Goal: Task Accomplishment & Management: Manage account settings

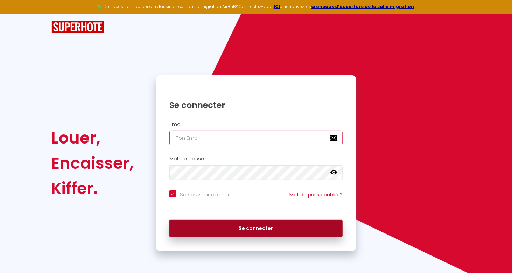
type input "[PERSON_NAME][EMAIL_ADDRESS][DOMAIN_NAME]"
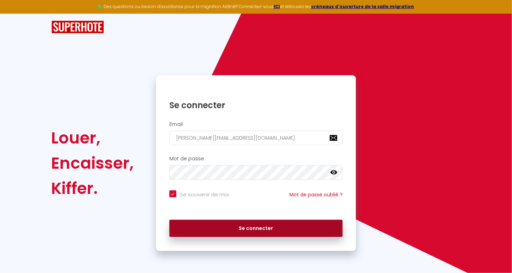
click at [279, 223] on button "Se connecter" at bounding box center [256, 229] width 174 height 18
checkbox input "true"
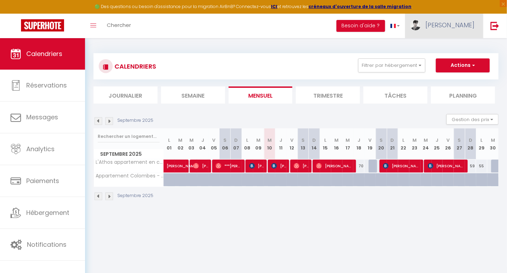
click at [421, 27] on img at bounding box center [415, 25] width 11 height 11
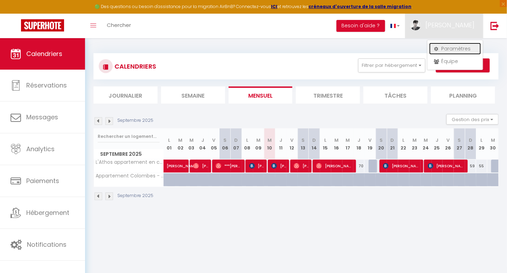
click at [448, 48] on link "Paramètres" at bounding box center [455, 49] width 52 height 12
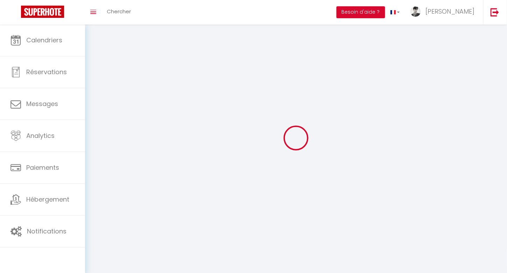
type input "[PERSON_NAME]"
type input "chadaillac"
type input "0699601218"
type input "[STREET_ADDRESS]"
type input "92400"
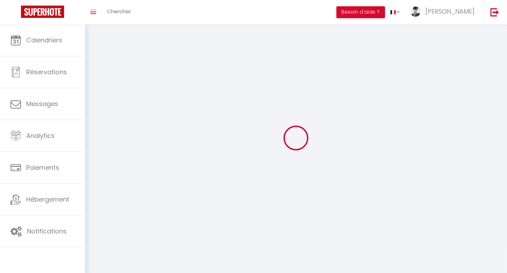
type input "COURBEVOIE"
type input "Jl4Ckv6vrE9AY0xlJpQsV5iIO"
type input "onykRFS8lI1Op7emXLfODBeVI"
type input "Jl4Ckv6vrE9AY0xlJpQsV5iIO"
type input "onykRFS8lI1Op7emXLfODBeVI"
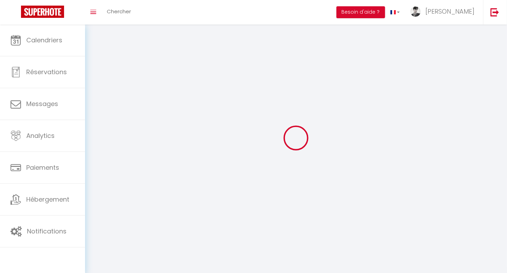
type input "[URL][DOMAIN_NAME]"
select select "28"
select select "fr"
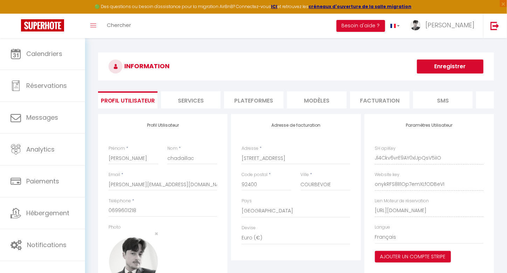
click at [265, 99] on li "Plateformes" at bounding box center [254, 99] width 60 height 17
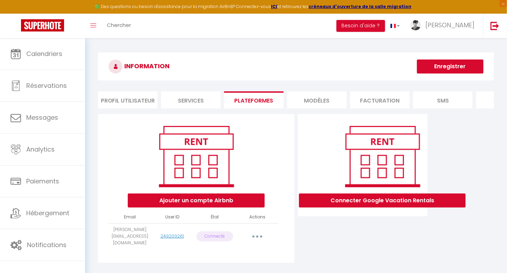
click at [257, 238] on icon "button" at bounding box center [257, 237] width 2 height 2
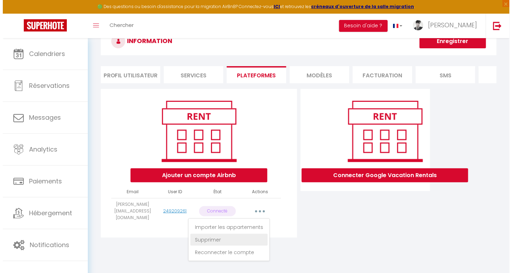
scroll to position [35, 0]
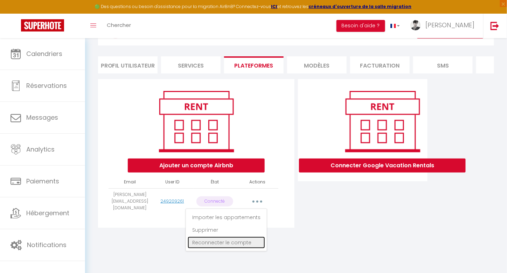
click at [245, 243] on link "Reconnecter le compte" at bounding box center [226, 243] width 77 height 12
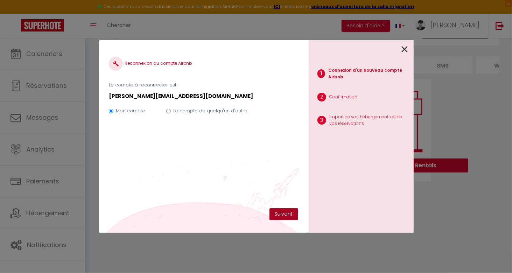
click at [280, 214] on button "Suivant" at bounding box center [284, 214] width 29 height 12
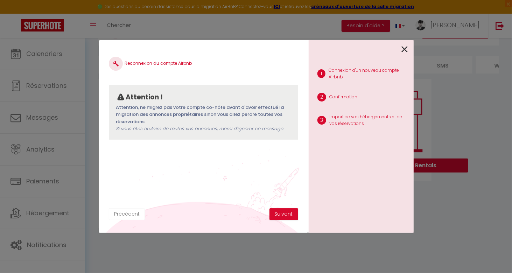
click at [133, 211] on button "Précédent" at bounding box center [127, 214] width 36 height 12
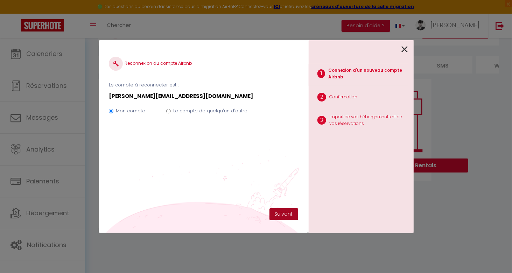
click at [285, 213] on button "Suivant" at bounding box center [284, 214] width 29 height 12
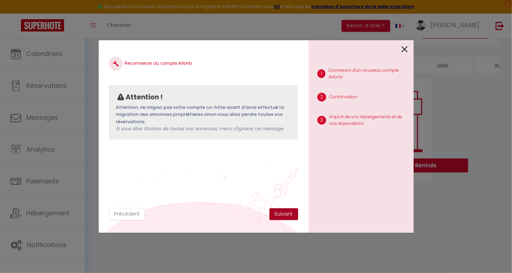
click at [275, 213] on button "Suivant" at bounding box center [284, 214] width 29 height 12
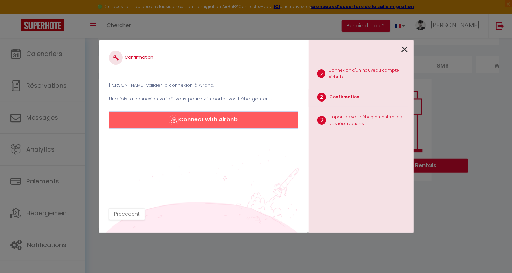
click at [224, 125] on button "Connect with Airbnb" at bounding box center [203, 120] width 189 height 17
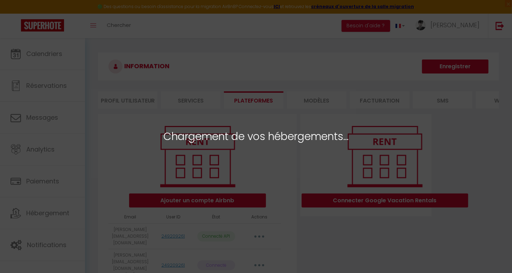
select select "33094"
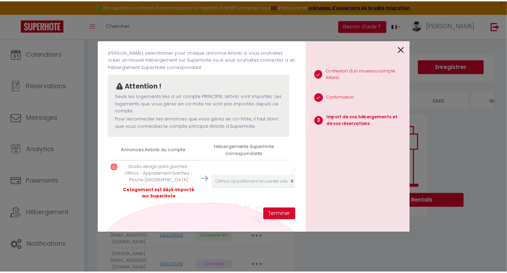
scroll to position [39, 0]
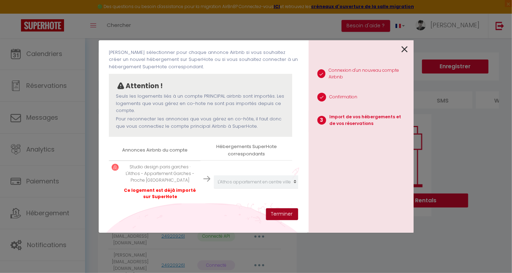
click at [272, 213] on button "Terminer" at bounding box center [282, 214] width 32 height 12
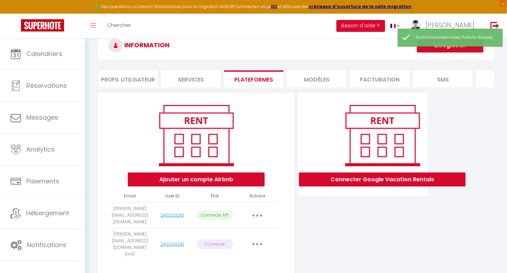
scroll to position [35, 0]
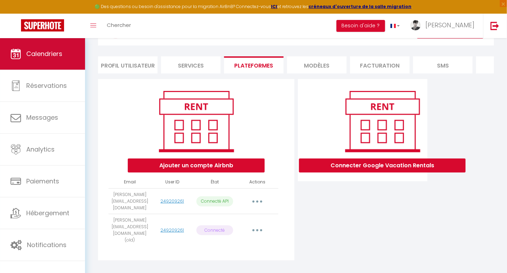
click at [61, 54] on span "Calendriers" at bounding box center [44, 53] width 36 height 9
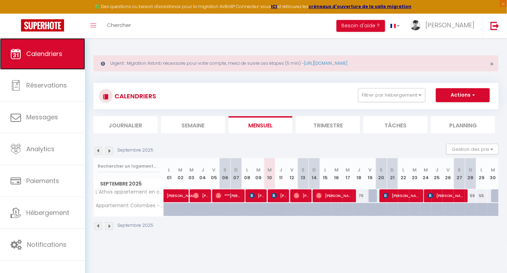
click at [46, 53] on span "Calendriers" at bounding box center [44, 53] width 36 height 9
click at [200, 210] on div at bounding box center [202, 209] width 11 height 13
type input "90"
type input "Jeu 04 Septembre 2025"
type input "Ven 05 Septembre 2025"
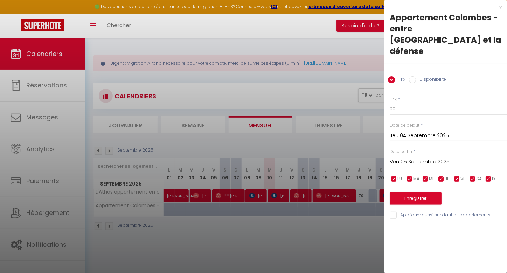
click at [501, 8] on div "x" at bounding box center [442, 8] width 117 height 8
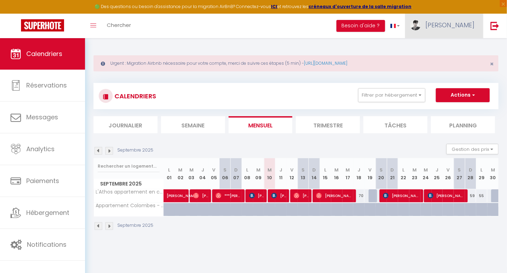
click at [421, 27] on img at bounding box center [415, 25] width 11 height 11
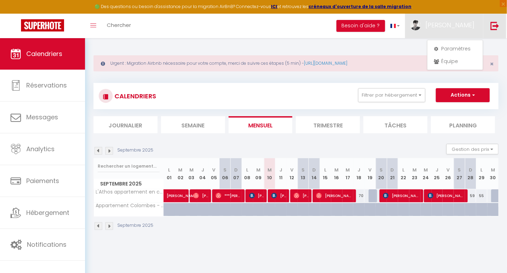
click at [489, 28] on link at bounding box center [494, 26] width 23 height 25
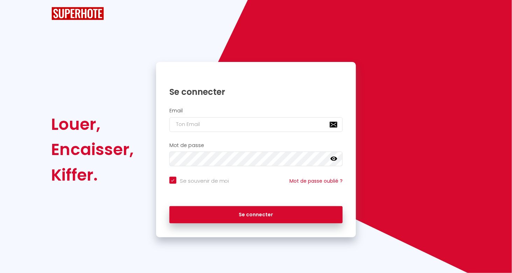
checkbox input "true"
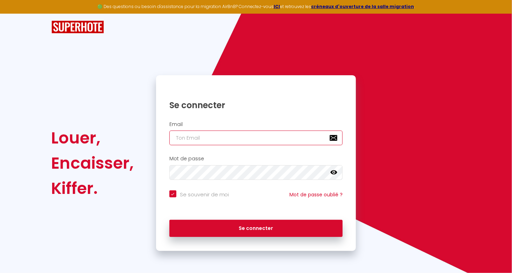
type input "[PERSON_NAME][EMAIL_ADDRESS][DOMAIN_NAME]"
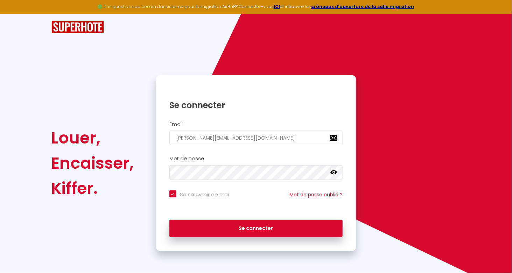
checkbox input "true"
click at [210, 142] on input "[PERSON_NAME][EMAIL_ADDRESS][DOMAIN_NAME]" at bounding box center [256, 138] width 174 height 15
drag, startPoint x: 268, startPoint y: 138, endPoint x: 154, endPoint y: 143, distance: 114.2
click at [154, 143] on div "Se connecter Email quentin.chadaillac@gmail.com Mot de passe false Se souvenir …" at bounding box center [255, 163] width 209 height 176
type input "m"
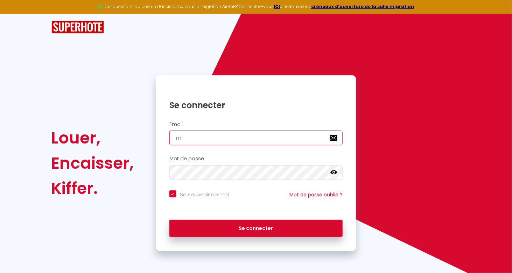
checkbox input "true"
type input "mk"
checkbox input "true"
type input "mk."
checkbox input "true"
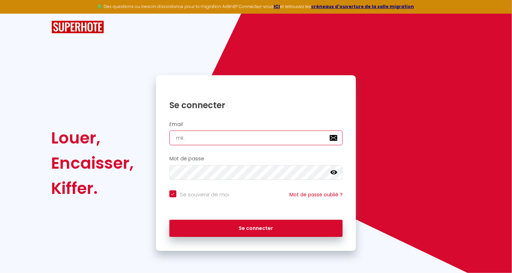
type input "mk.r"
checkbox input "true"
type input "mk.ro"
checkbox input "true"
type input "mk.rom"
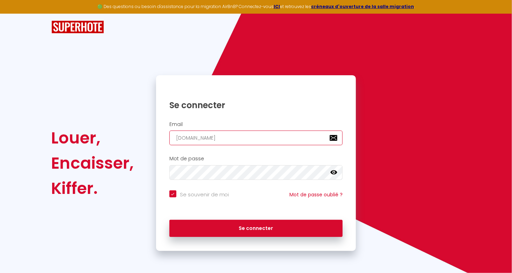
checkbox input "true"
type input "mk.romi"
checkbox input "true"
type input "mk.romil"
checkbox input "true"
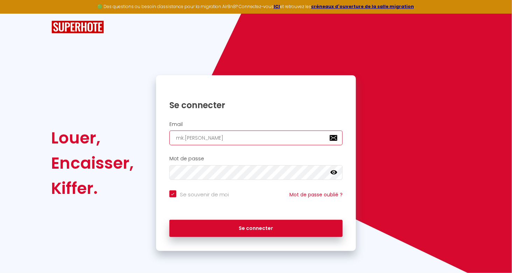
type input "mk.romild"
checkbox input "true"
type input "mk.romilda"
checkbox input "true"
type input "mk.romilda@"
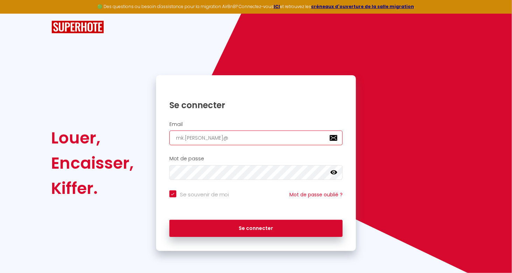
checkbox input "true"
type input "mk.romilda@g"
checkbox input "true"
type input "mk.romilda@gm"
checkbox input "true"
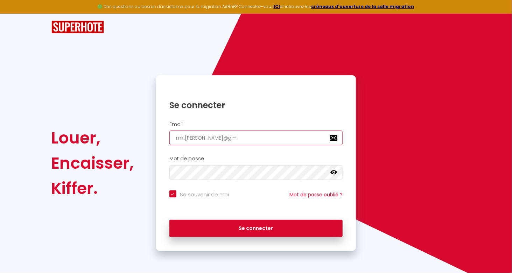
type input "mk.romilda@gma"
checkbox input "true"
type input "mk.romilda@gmai"
checkbox input "true"
type input "mk.romilda@gmail"
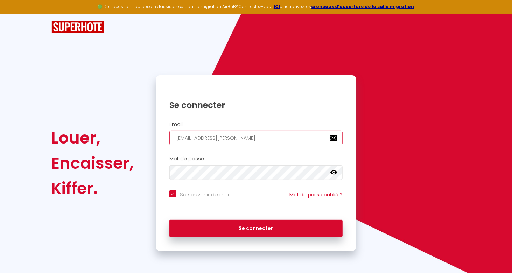
checkbox input "true"
type input "mk.romilda@gmail."
checkbox input "true"
type input "mk.romilda@gmail.c"
checkbox input "true"
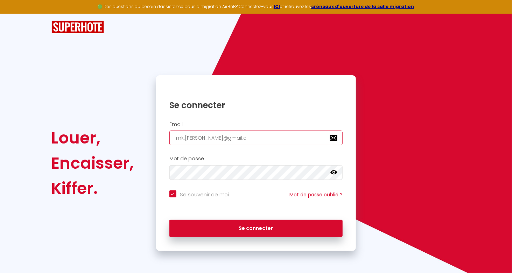
type input "mk.romilda@gmail.co"
checkbox input "true"
type input "mk.romilda@gmail.com"
checkbox input "true"
type input "mk.romilda@gmail.com"
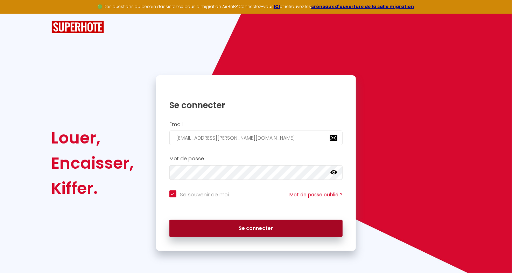
click at [192, 228] on button "Se connecter" at bounding box center [256, 229] width 174 height 18
checkbox input "true"
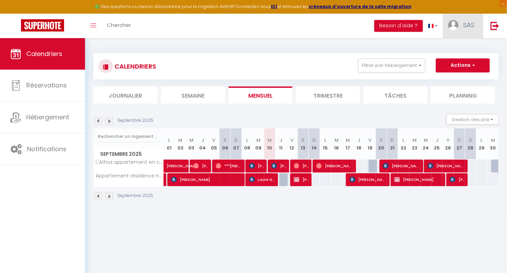
click at [463, 25] on span "SAS" at bounding box center [468, 25] width 11 height 9
click at [457, 49] on link "Paramètres" at bounding box center [455, 49] width 52 height 12
select select "fr"
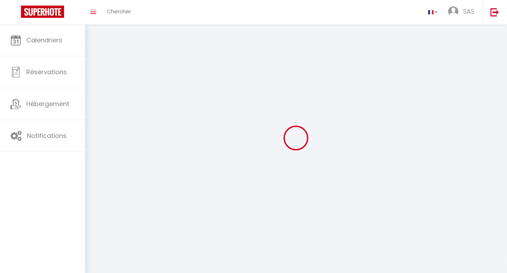
select select
type input "SAS"
type input "ROMILDA"
type input "https://app.superhote.com/#/get-available-rentals/null"
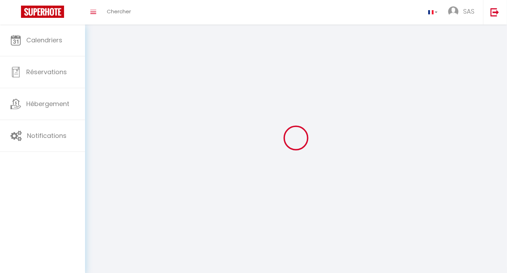
select select
select select "28"
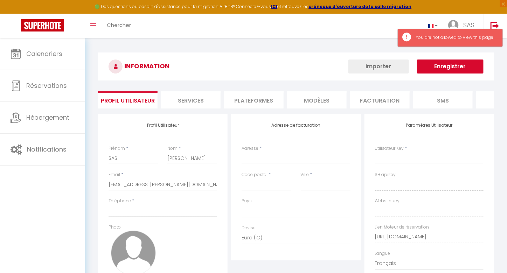
select select
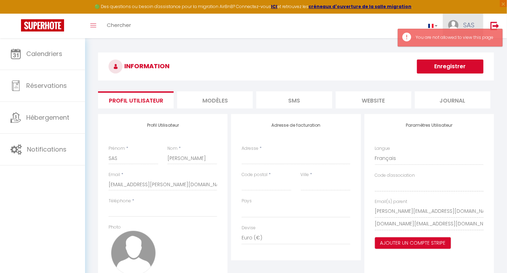
click at [454, 23] on img at bounding box center [453, 25] width 11 height 11
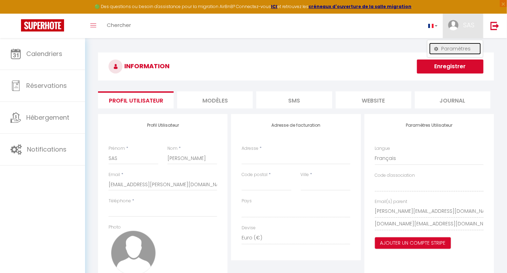
click at [448, 48] on link "Paramètres" at bounding box center [455, 49] width 52 height 12
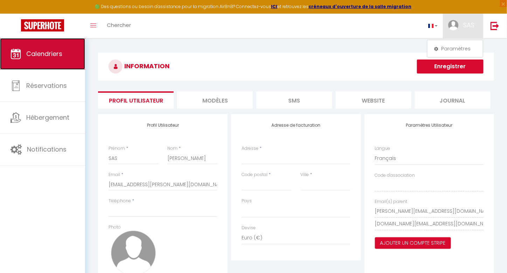
click at [54, 52] on span "Calendriers" at bounding box center [44, 53] width 36 height 9
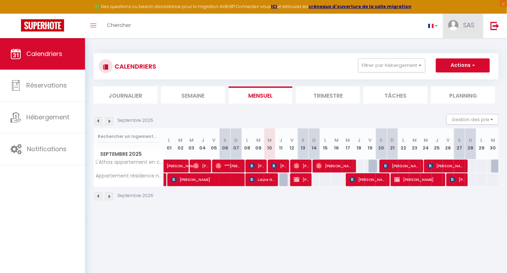
click at [457, 24] on img at bounding box center [453, 25] width 11 height 11
click at [454, 48] on link "Paramètres" at bounding box center [455, 49] width 52 height 12
select select
select select "28"
select select "fr"
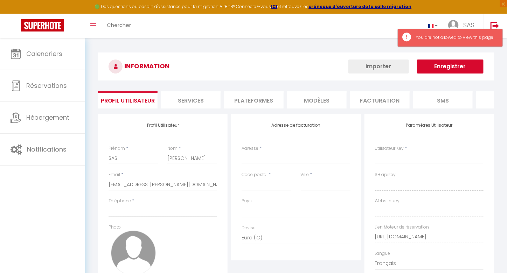
select select
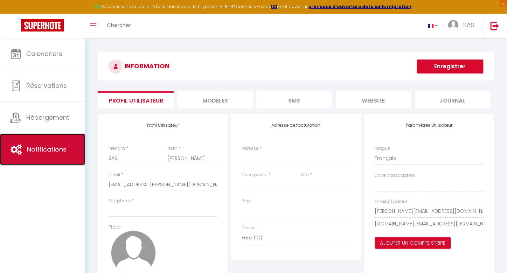
click at [35, 143] on link "Notifications" at bounding box center [42, 150] width 85 height 32
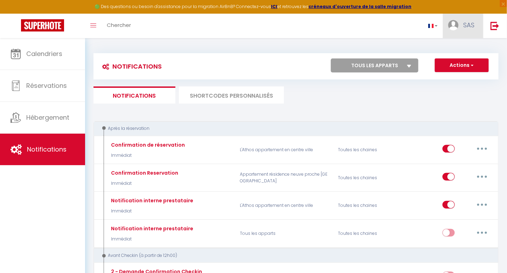
click at [466, 27] on span "SAS" at bounding box center [468, 25] width 11 height 9
click at [453, 45] on link "Paramètres" at bounding box center [455, 49] width 52 height 12
select select
select select "28"
select select "fr"
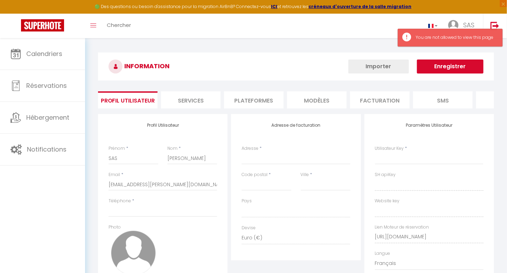
select select
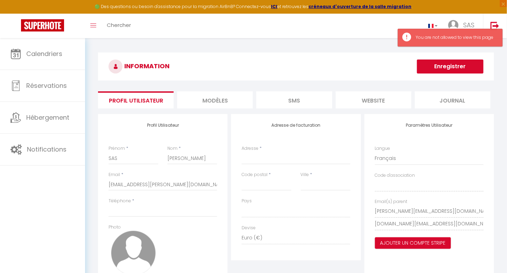
click at [208, 99] on li "MODÈLES" at bounding box center [215, 99] width 76 height 17
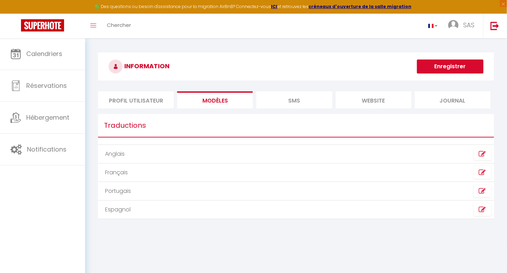
click at [287, 99] on li "SMS" at bounding box center [294, 99] width 76 height 17
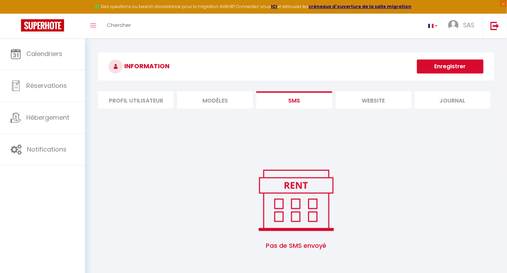
click at [366, 99] on li "website" at bounding box center [374, 99] width 76 height 17
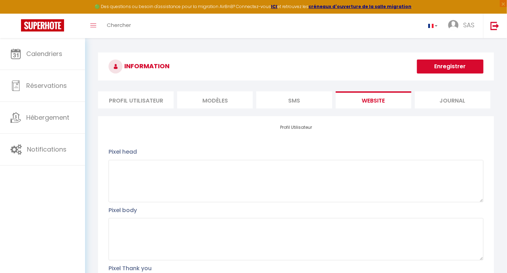
click at [298, 100] on li "SMS" at bounding box center [294, 99] width 76 height 17
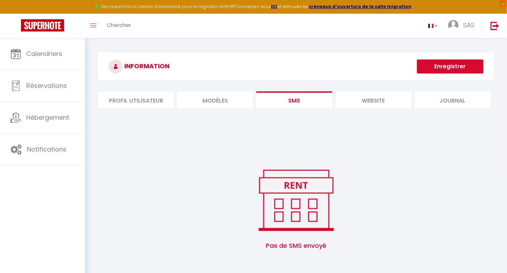
click at [370, 98] on li "website" at bounding box center [374, 99] width 76 height 17
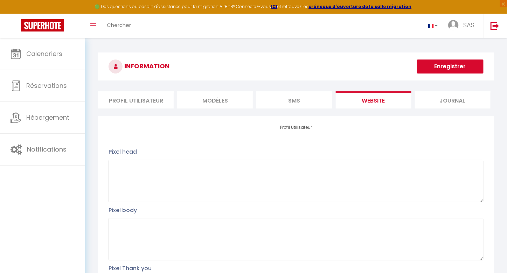
click at [443, 97] on li "Journal" at bounding box center [453, 99] width 76 height 17
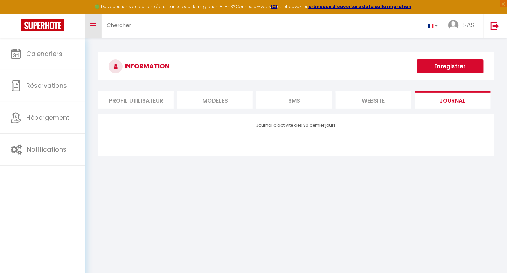
click at [97, 28] on link "Toggle menubar" at bounding box center [93, 26] width 16 height 25
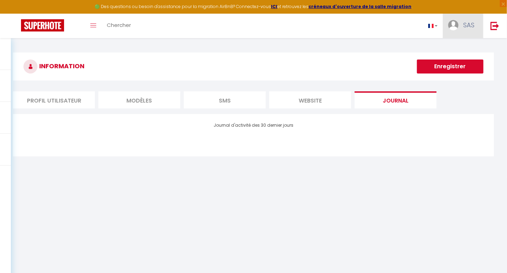
click at [458, 26] on img at bounding box center [453, 25] width 11 height 11
click at [447, 49] on link "Paramètres" at bounding box center [455, 49] width 52 height 12
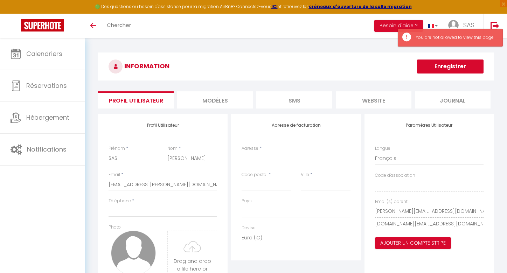
select select
select select "28"
select select "fr"
select select
click at [437, 40] on div "You are not allowed to view this page" at bounding box center [456, 37] width 80 height 7
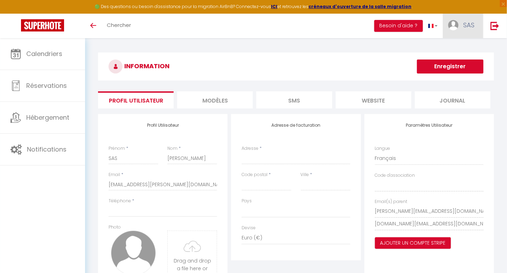
click at [461, 27] on link "SAS" at bounding box center [463, 26] width 40 height 25
click at [447, 47] on link "Paramètres" at bounding box center [455, 49] width 52 height 12
click at [457, 49] on link "Paramètres" at bounding box center [455, 49] width 52 height 12
click at [95, 26] on icon "Toggle menubar" at bounding box center [93, 25] width 6 height 4
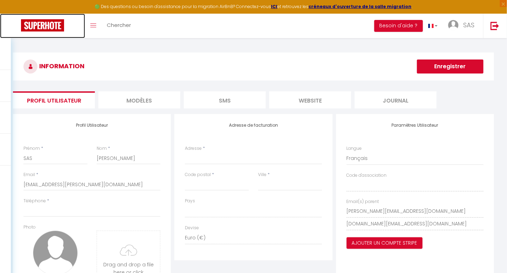
click at [41, 24] on img at bounding box center [42, 25] width 43 height 12
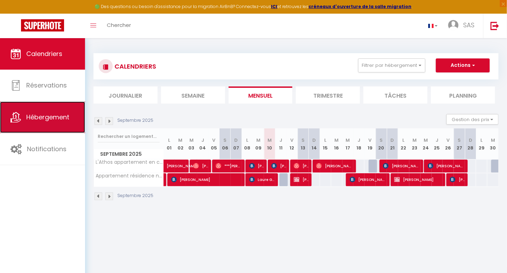
click at [37, 114] on span "Hébergement" at bounding box center [47, 117] width 43 height 9
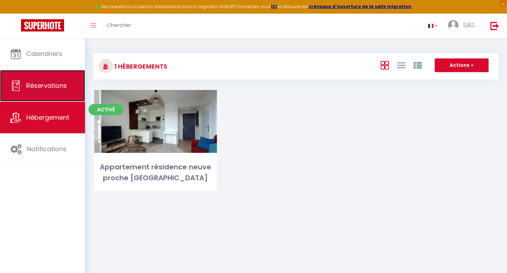
click at [49, 92] on link "Réservations" at bounding box center [42, 86] width 85 height 32
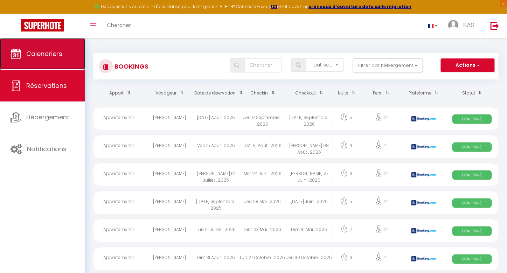
click at [43, 62] on link "Calendriers" at bounding box center [42, 54] width 85 height 32
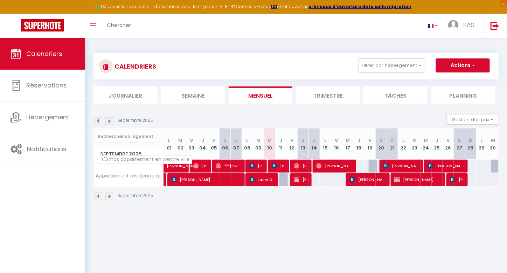
click at [131, 161] on span "L'Athos appartement en centre ville" at bounding box center [145, 159] width 93 height 8
click at [298, 180] on img at bounding box center [297, 180] width 6 height 6
select select "OK"
select select "KO"
select select "0"
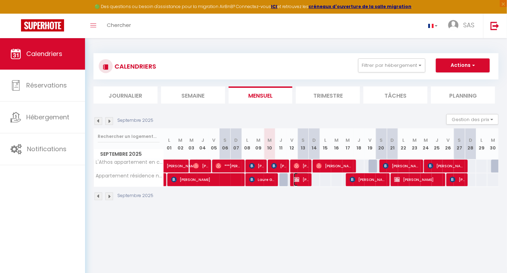
select select "0"
select select "1"
select select
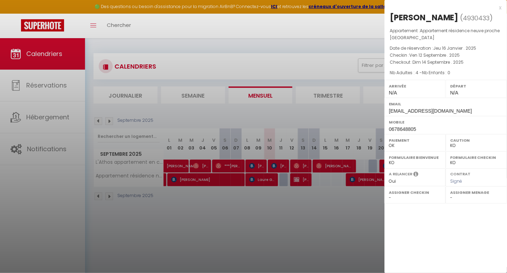
click at [321, 235] on div at bounding box center [253, 136] width 507 height 273
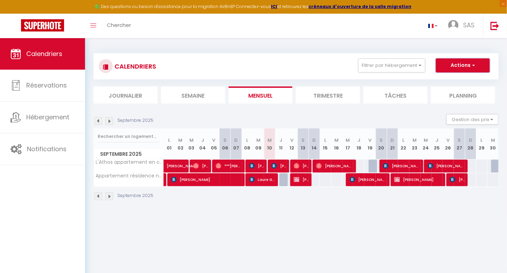
click at [478, 64] on button "Actions" at bounding box center [463, 65] width 54 height 14
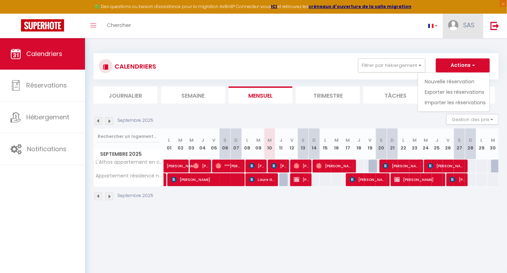
click at [465, 26] on span "SAS" at bounding box center [468, 25] width 11 height 9
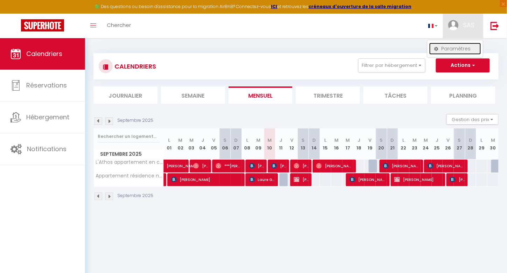
click at [446, 47] on link "Paramètres" at bounding box center [455, 49] width 52 height 12
select select
select select "28"
select select "fr"
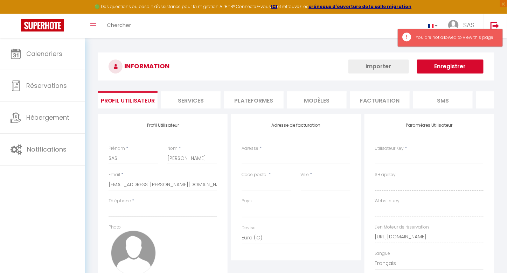
select select
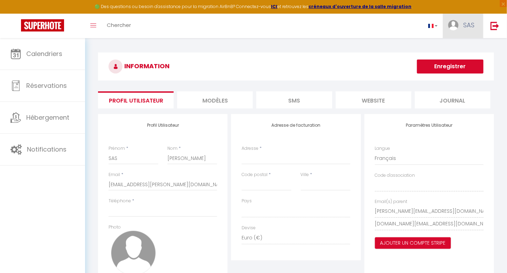
click at [469, 29] on span "SAS" at bounding box center [468, 25] width 11 height 9
click at [446, 48] on link "Paramètres" at bounding box center [455, 49] width 52 height 12
click at [493, 28] on img at bounding box center [495, 25] width 9 height 9
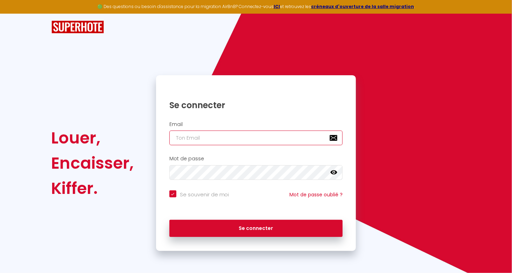
type input "[PERSON_NAME][EMAIL_ADDRESS][DOMAIN_NAME]"
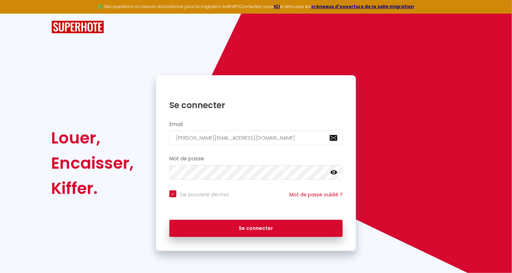
checkbox input "true"
click at [263, 139] on input "[PERSON_NAME][EMAIL_ADDRESS][DOMAIN_NAME]" at bounding box center [256, 138] width 174 height 15
drag, startPoint x: 231, startPoint y: 141, endPoint x: 109, endPoint y: 152, distance: 122.7
click at [109, 152] on div "Louer, Encaisser, Kiffer. Se connecter Email quentin.chadaillac@gmail.com Mot d…" at bounding box center [256, 163] width 419 height 176
type input "r"
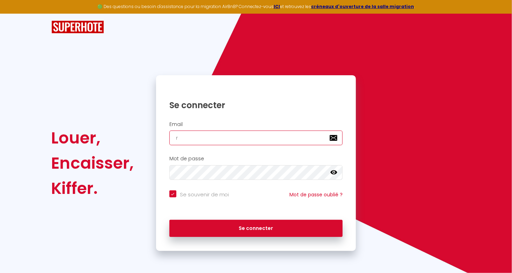
checkbox input "true"
type input "ro"
checkbox input "true"
type input "r"
checkbox input "true"
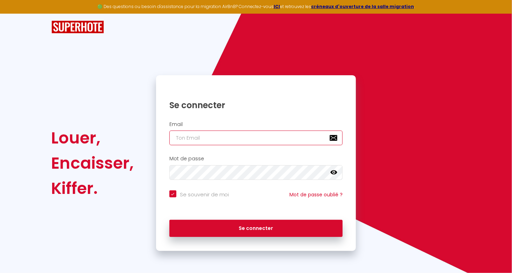
checkbox input "true"
